Goal: Information Seeking & Learning: Learn about a topic

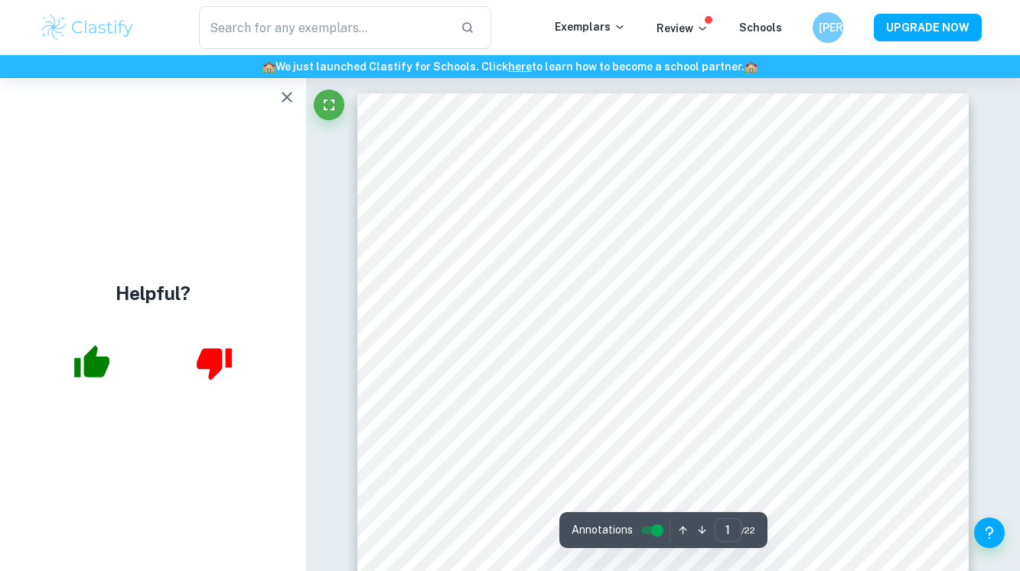
click at [282, 102] on icon "button" at bounding box center [287, 97] width 18 height 18
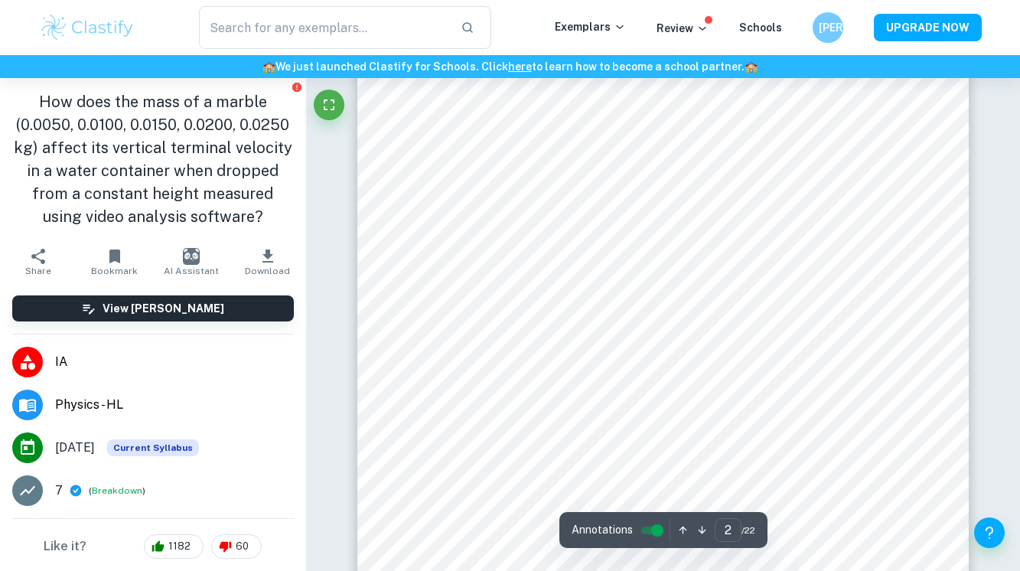
scroll to position [1000, 0]
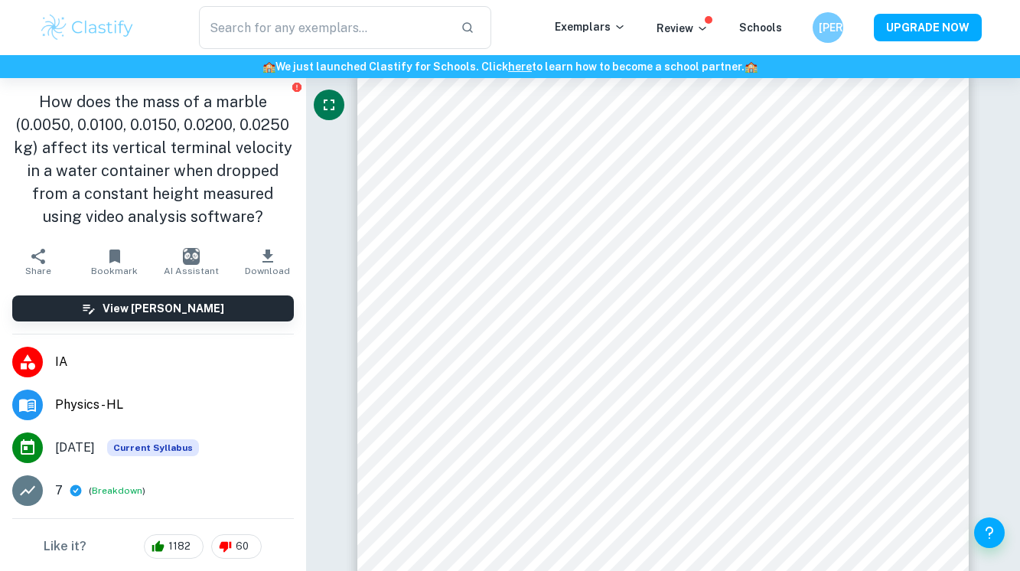
click at [328, 104] on icon "Fullscreen" at bounding box center [329, 105] width 18 height 18
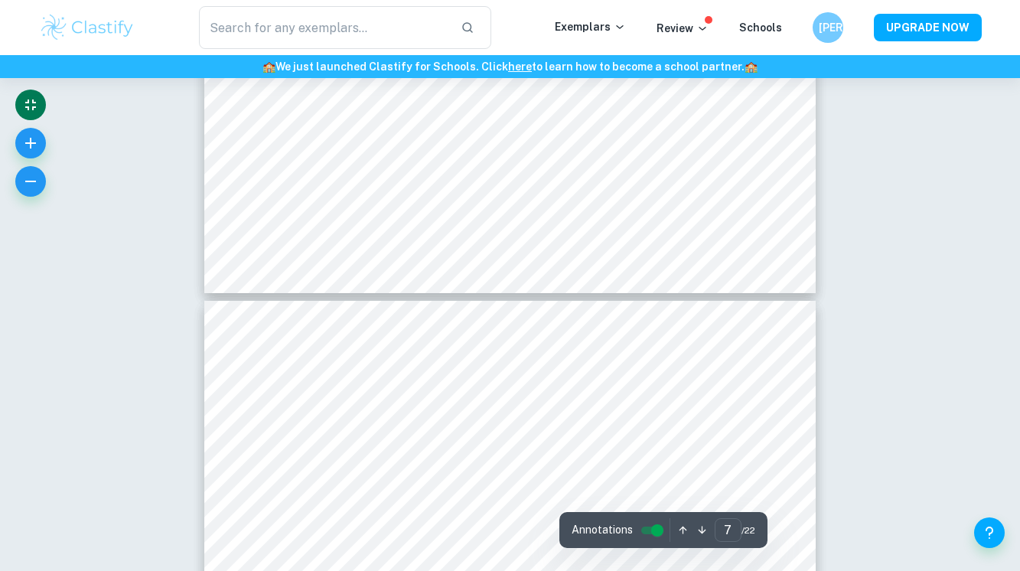
scroll to position [1697, 0]
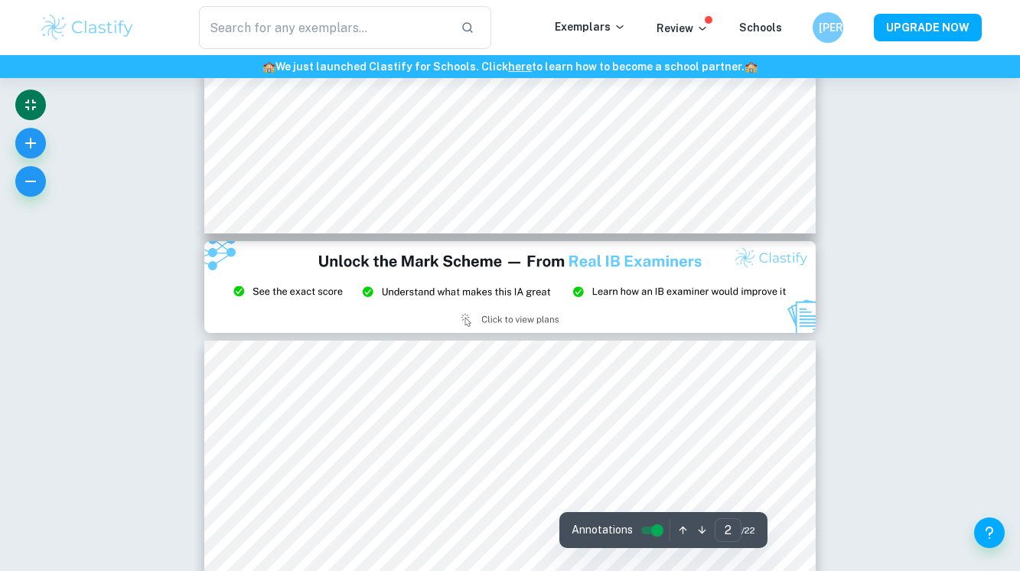
type input "1"
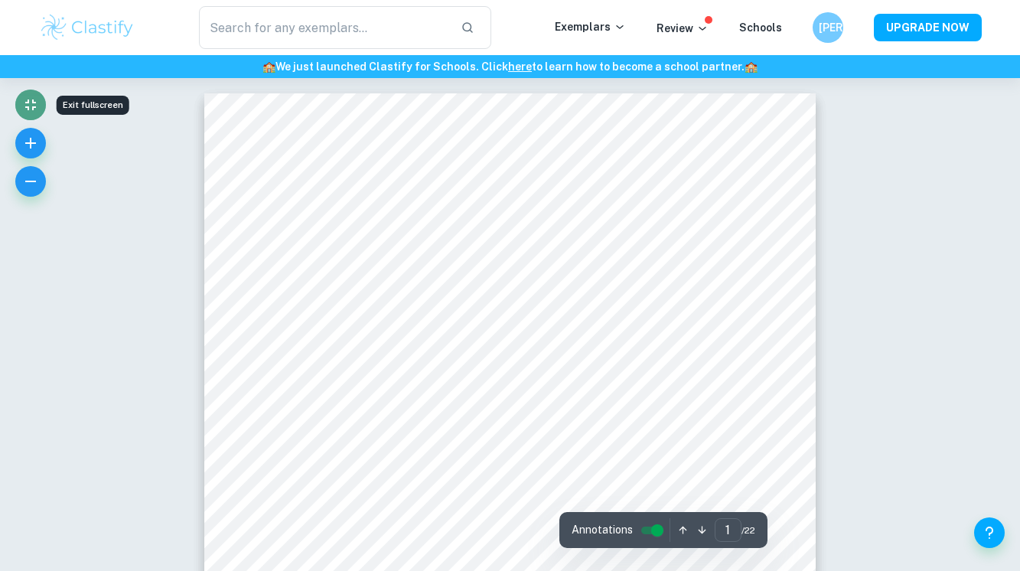
click at [36, 99] on icon "Exit fullscreen" at bounding box center [30, 105] width 18 height 18
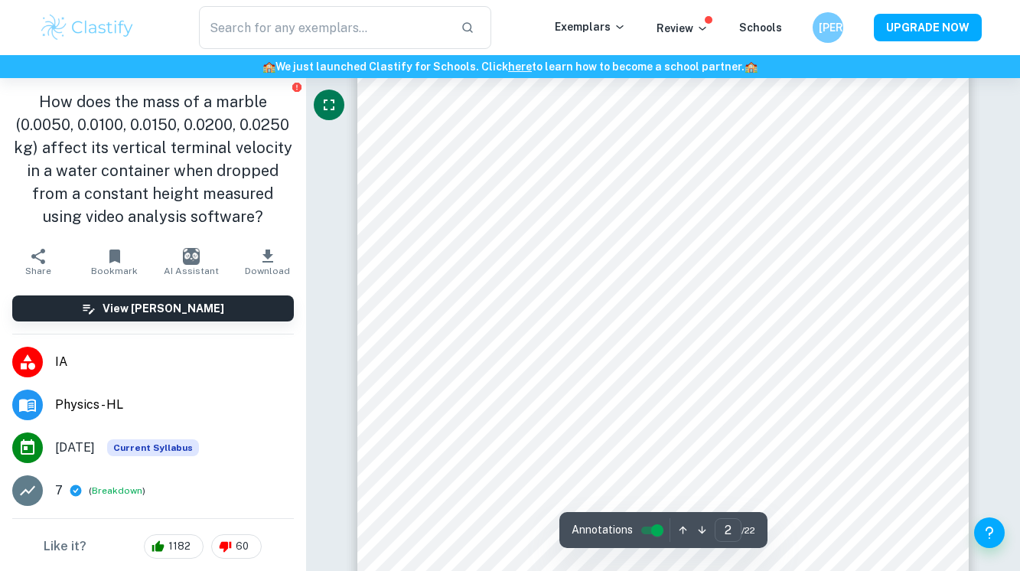
scroll to position [1189, 0]
click at [331, 98] on icon "Fullscreen" at bounding box center [329, 105] width 18 height 18
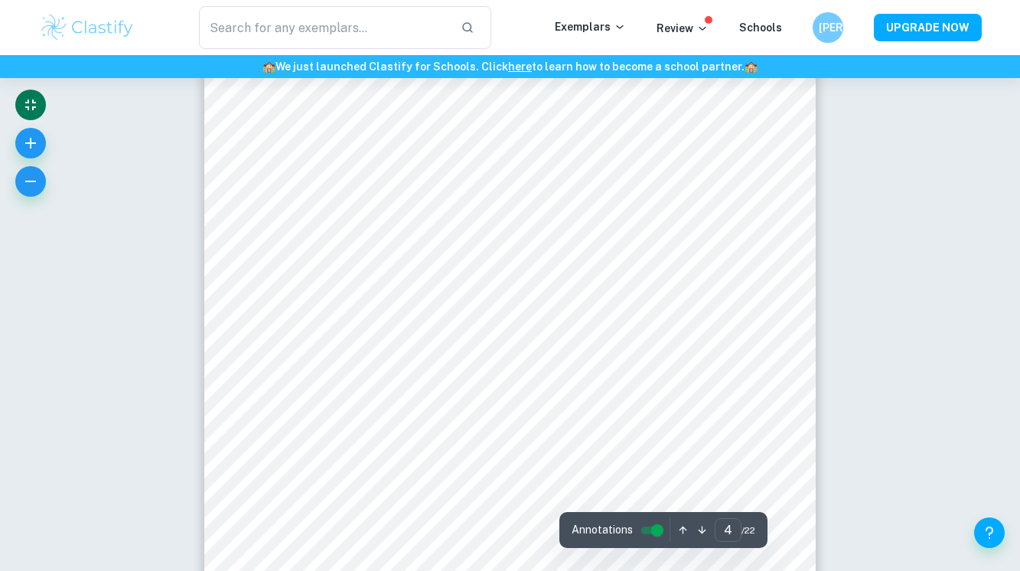
scroll to position [3076, 0]
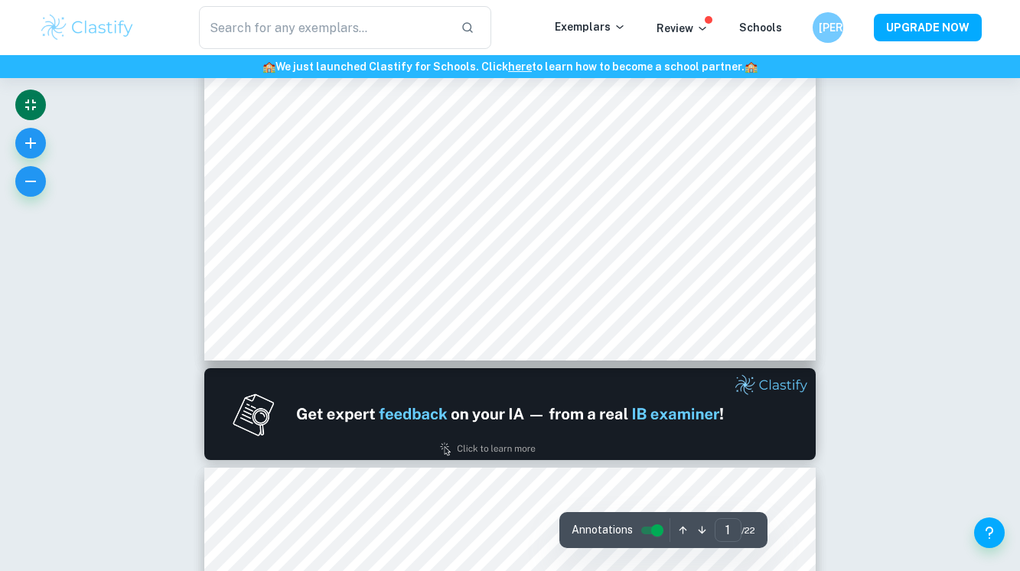
type input "2"
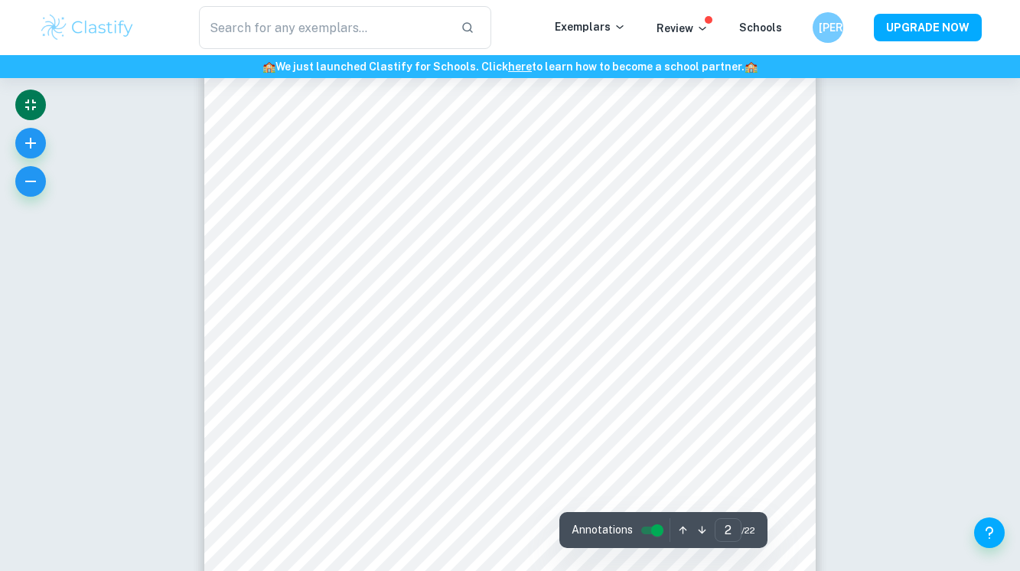
scroll to position [1260, 0]
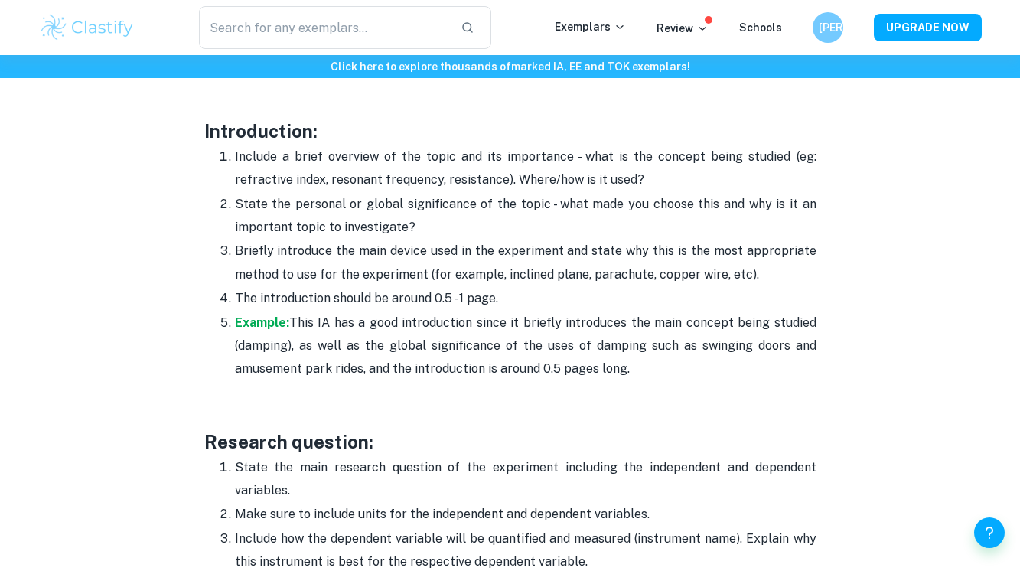
scroll to position [997, 0]
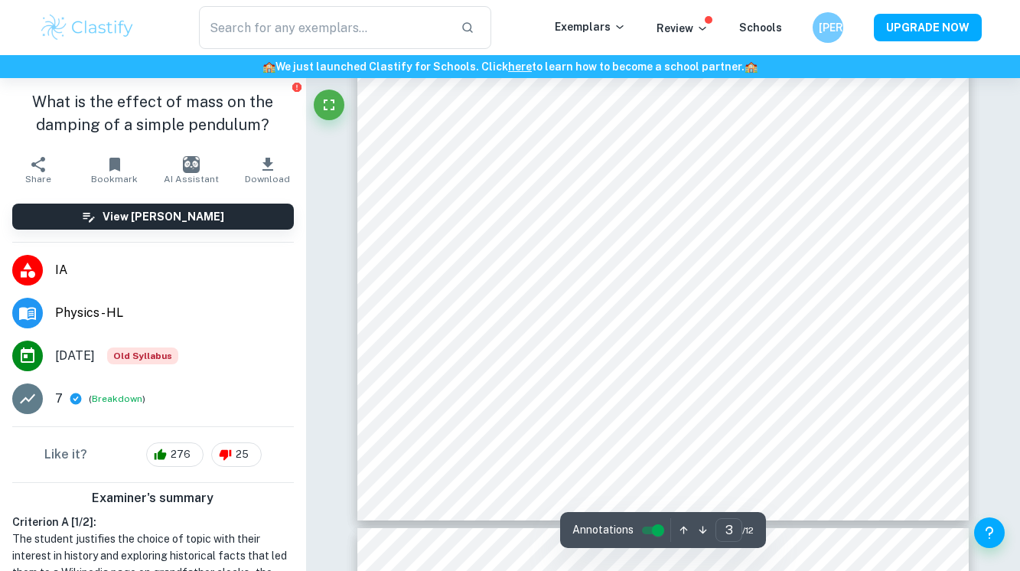
scroll to position [2164, 0]
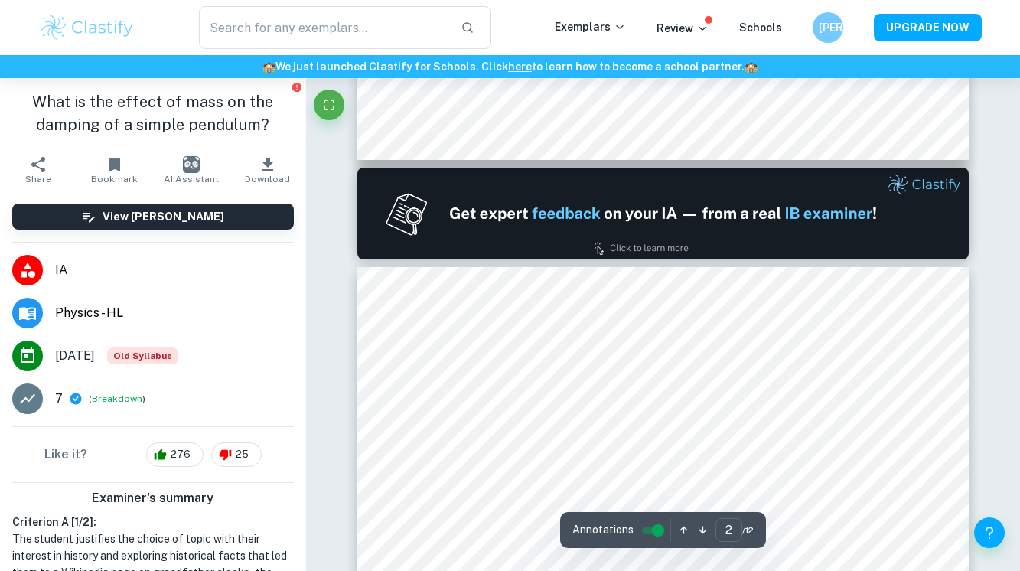
type input "1"
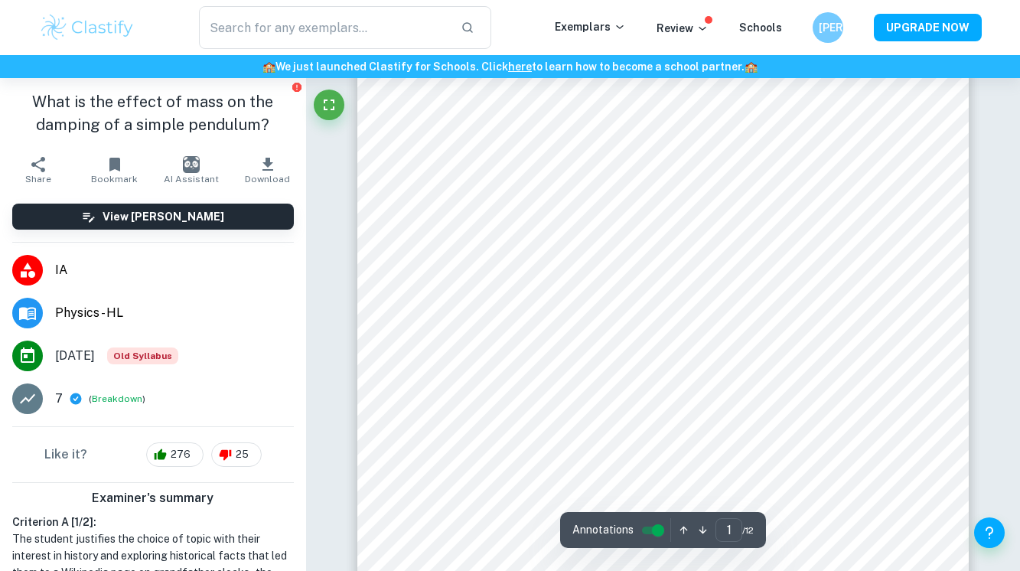
scroll to position [156, 0]
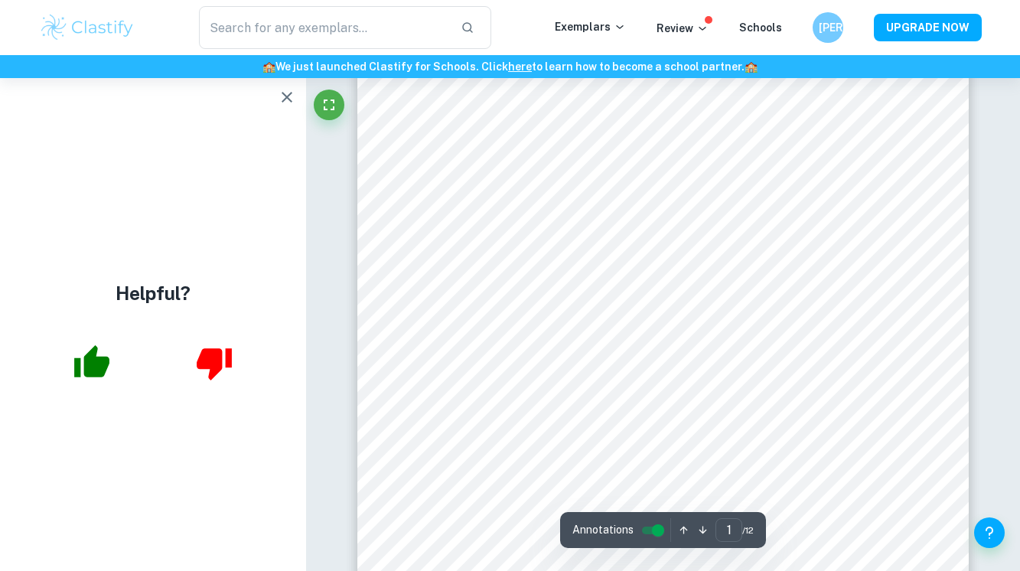
click at [295, 88] on icon "button" at bounding box center [287, 97] width 18 height 18
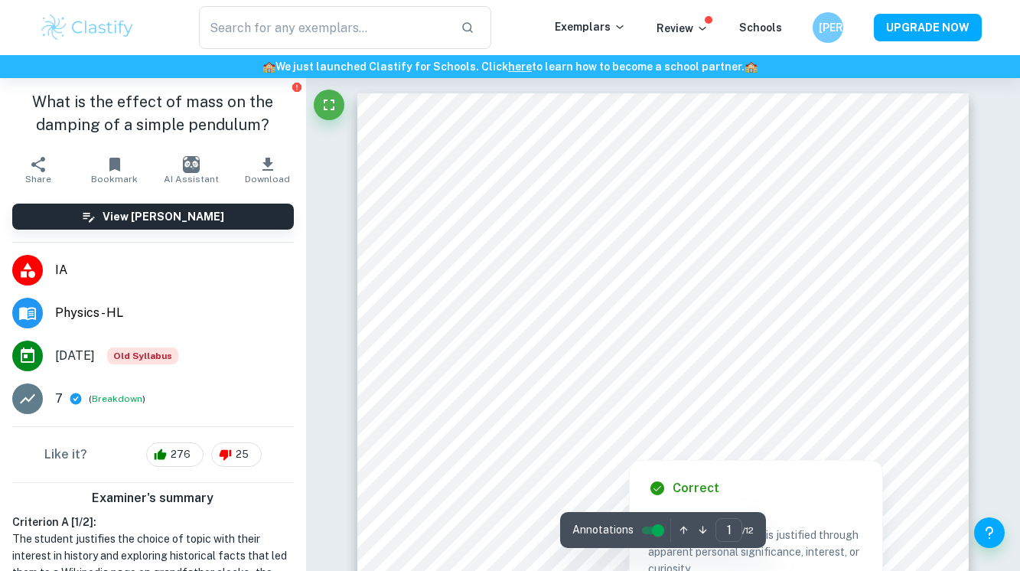
scroll to position [156, 0]
